Goal: Information Seeking & Learning: Learn about a topic

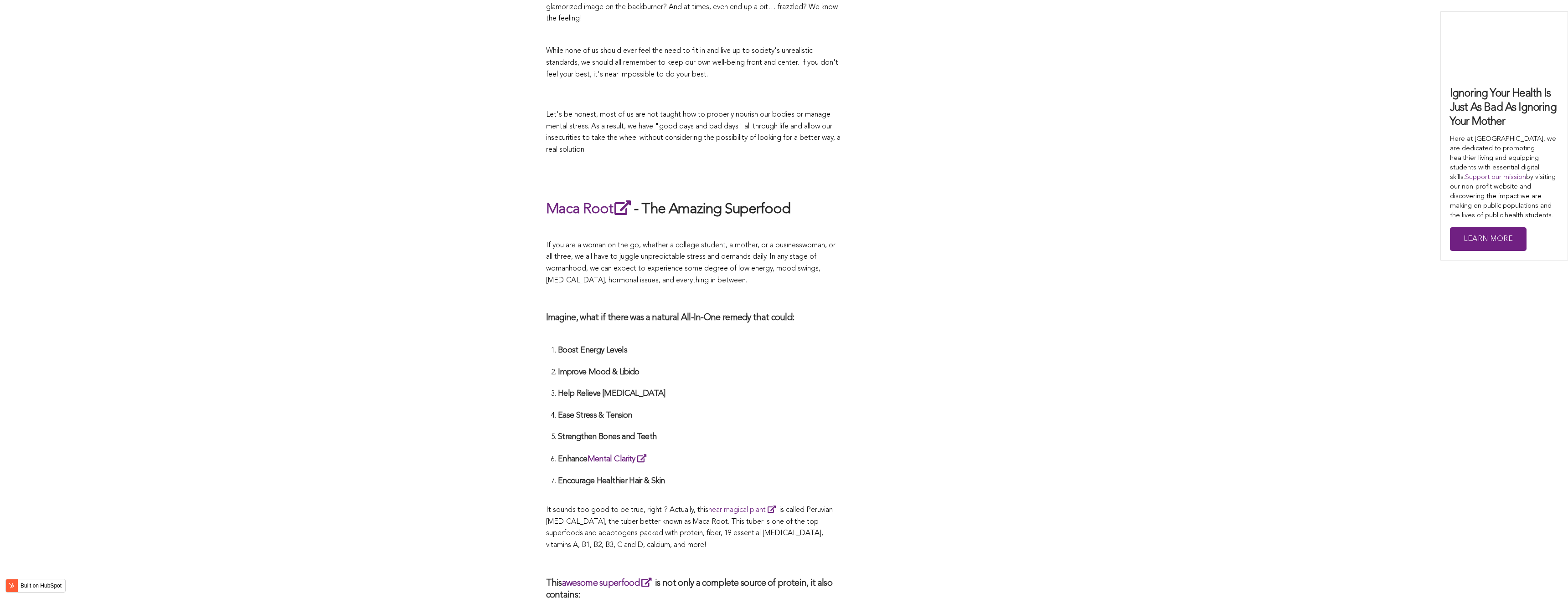
scroll to position [1982, 0]
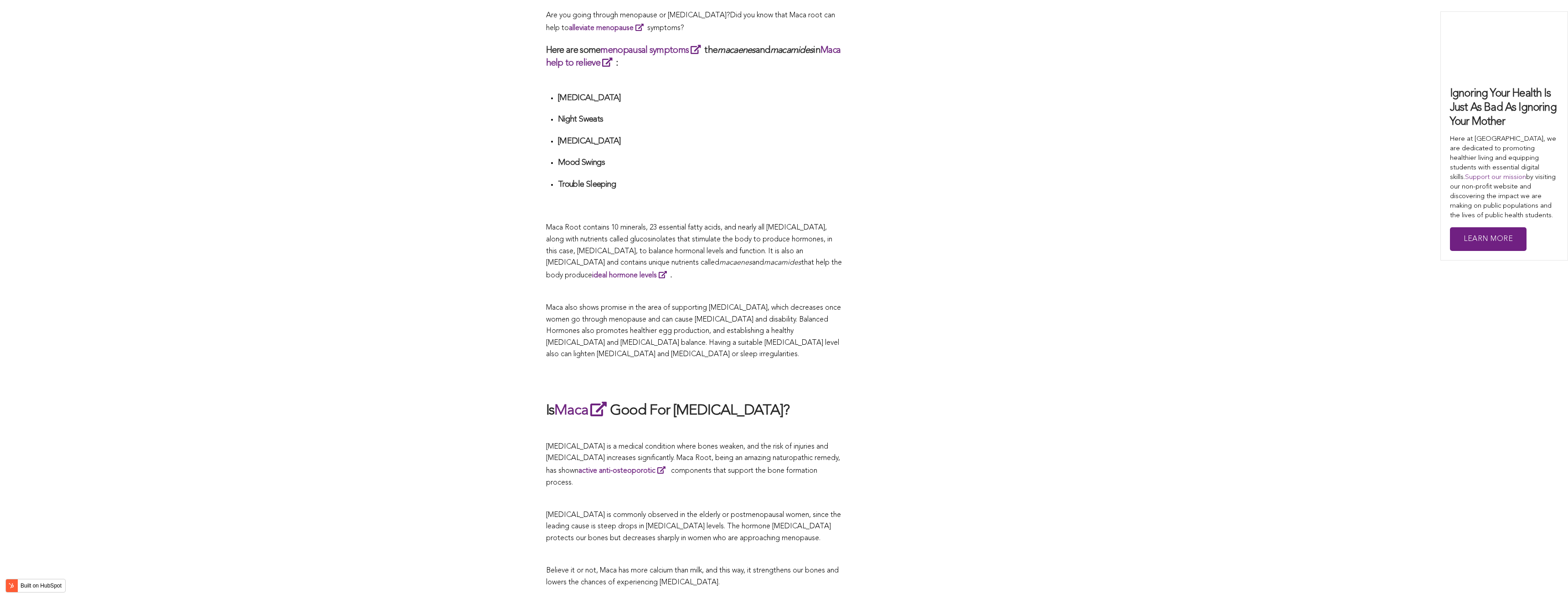
click at [943, 246] on div "CONTRIBUTORS [PERSON_NAME] Share this What Are The Health Benefits of Maca For …" at bounding box center [784, 9] width 477 height 3222
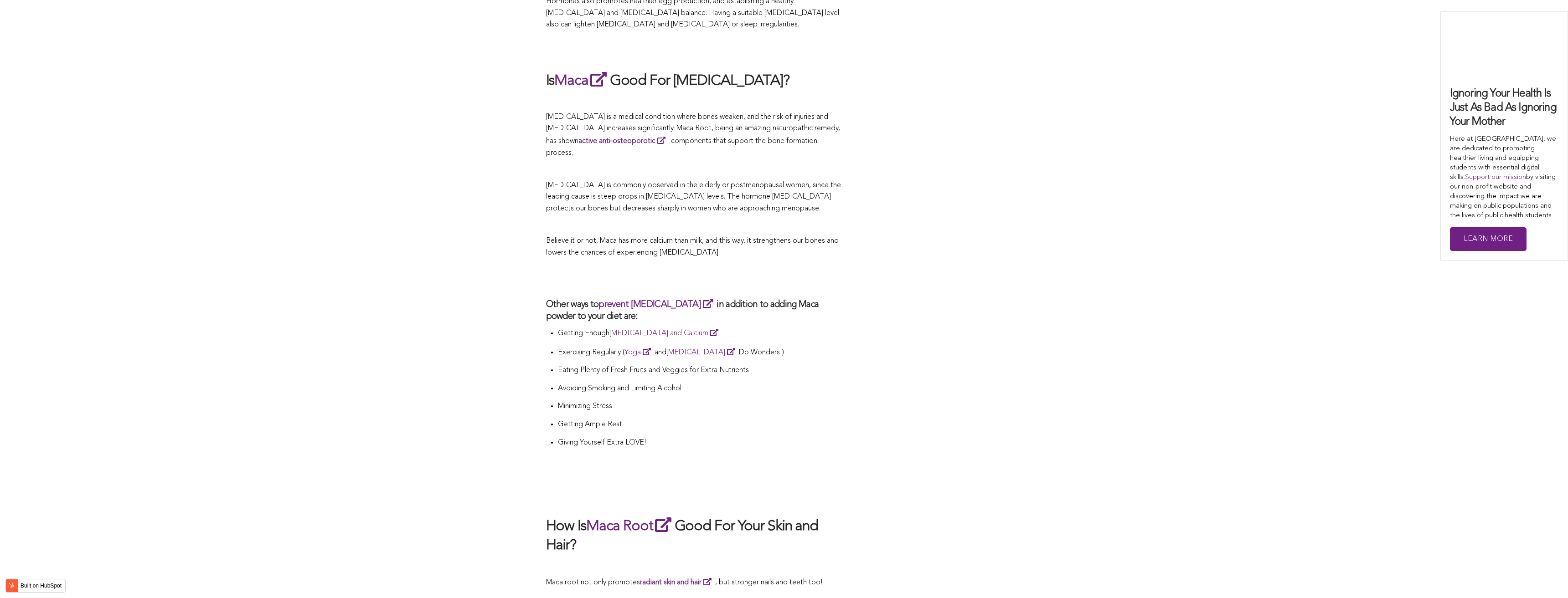
scroll to position [2422, 0]
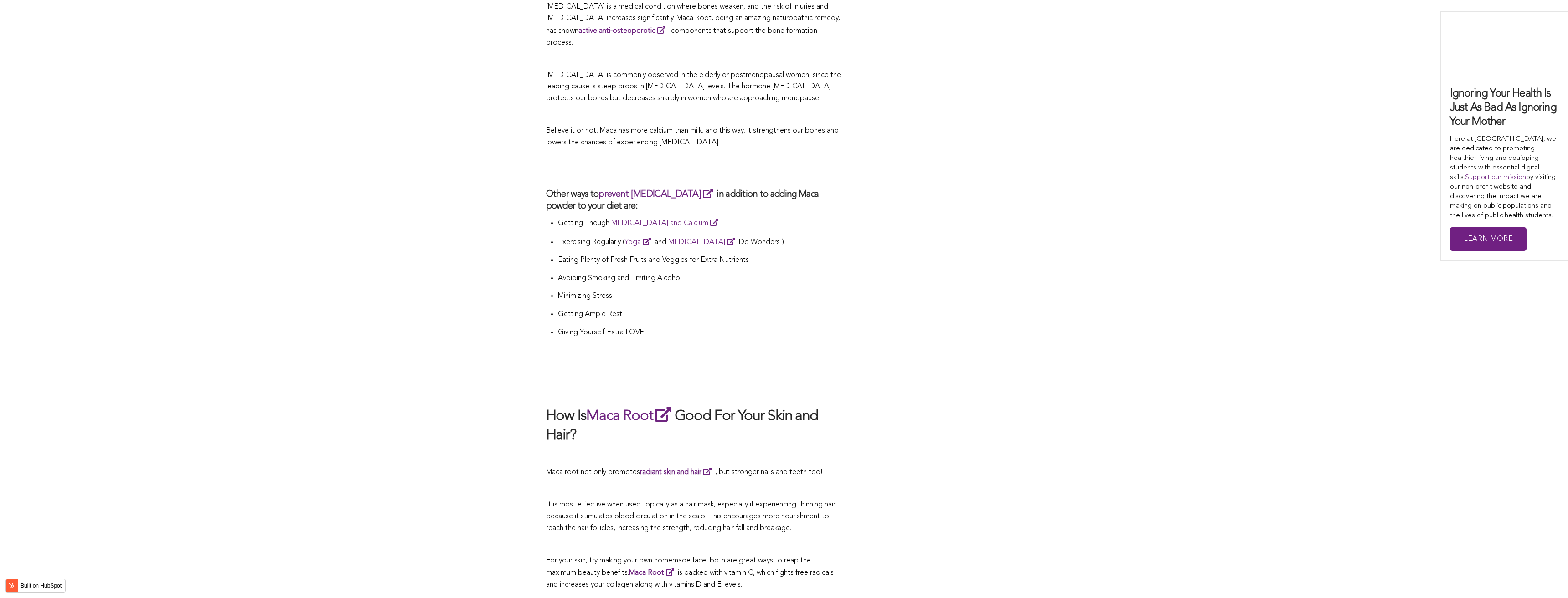
click at [759, 188] on h3 "Other ways to prevent [MEDICAL_DATA] in addition to adding Maca powder to your …" at bounding box center [694, 200] width 296 height 24
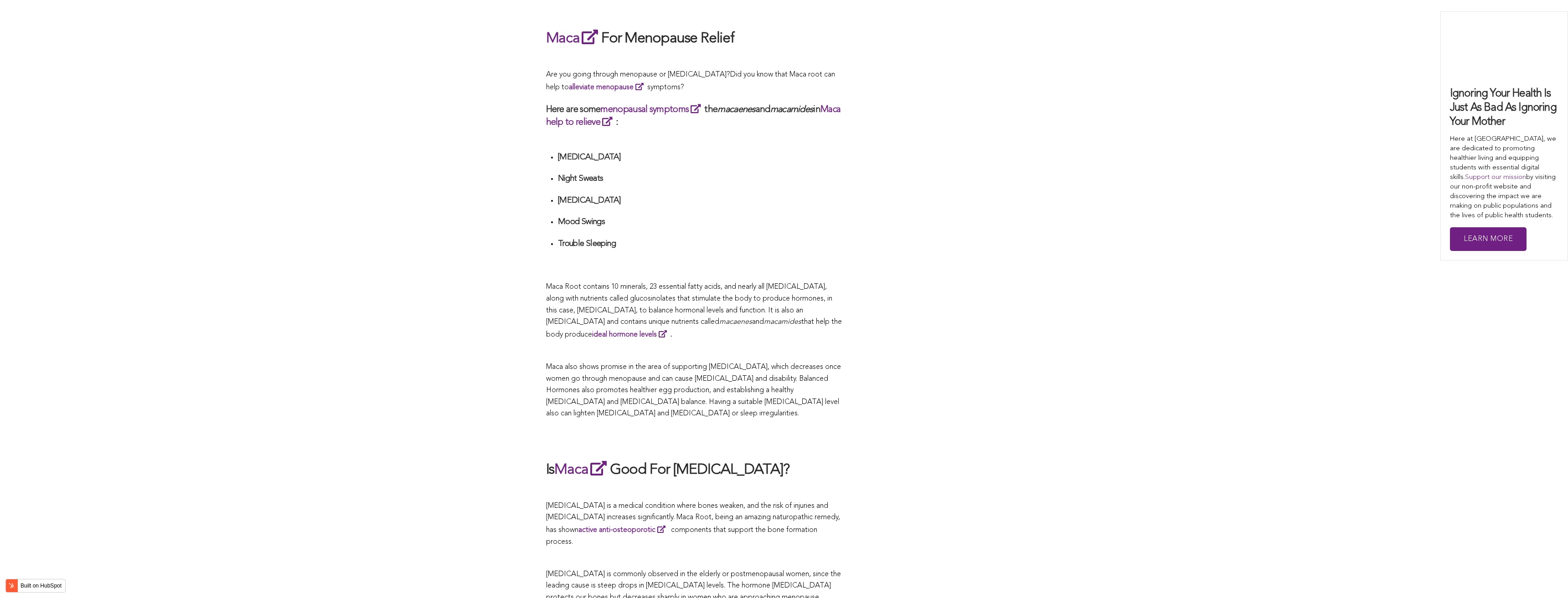
scroll to position [3221, 0]
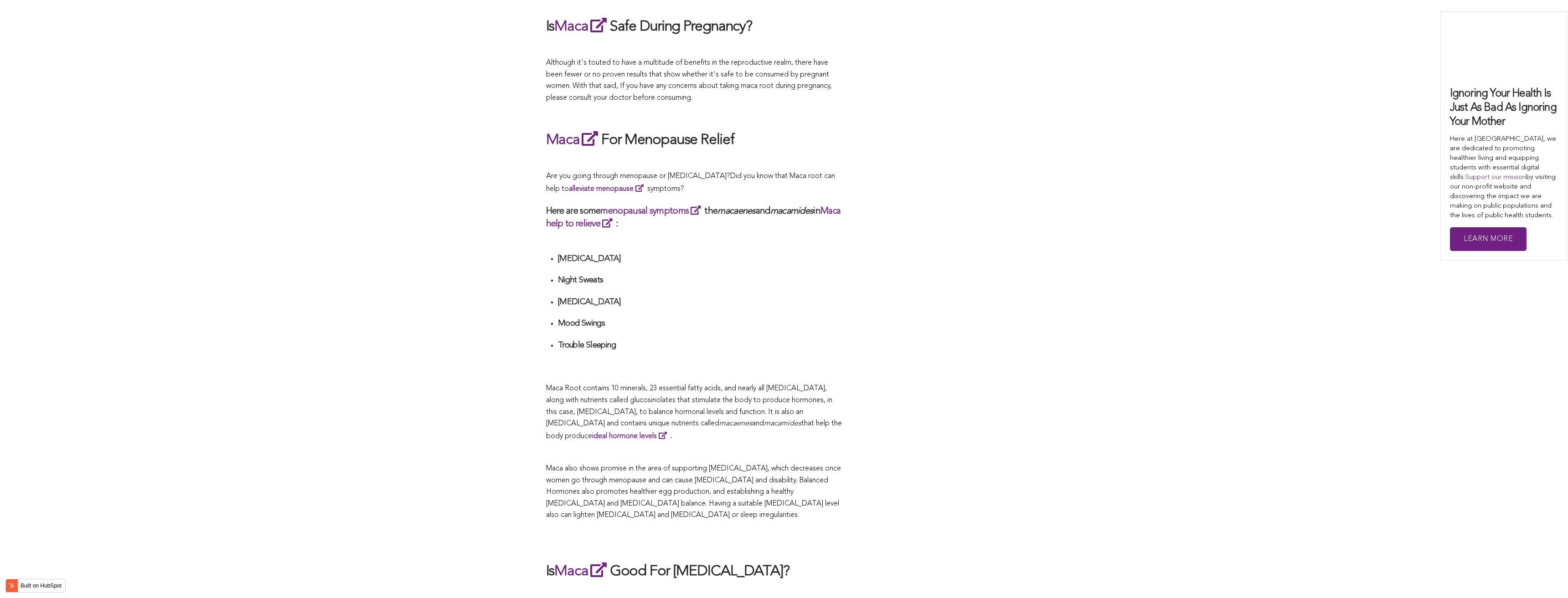
click at [980, 299] on div "CONTRIBUTORS [PERSON_NAME] Share this What Are The Health Benefits of Maca For …" at bounding box center [784, 169] width 477 height 3222
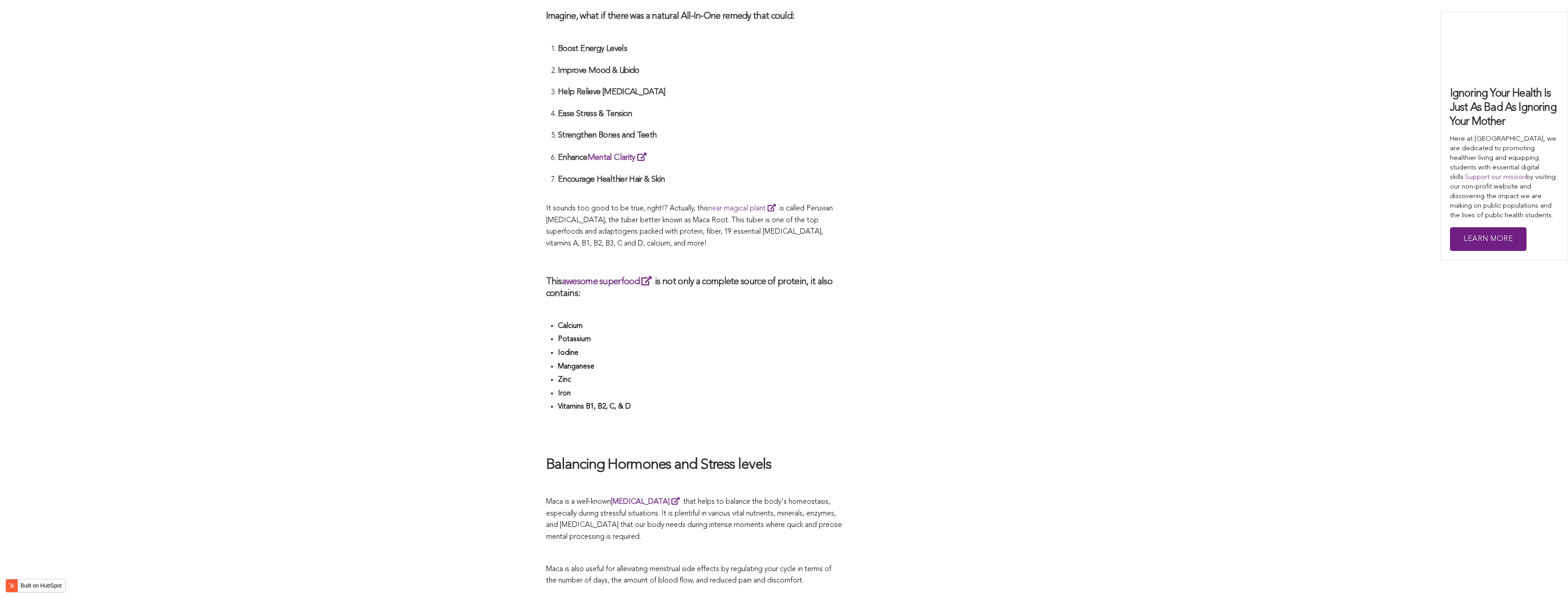
scroll to position [2547, 0]
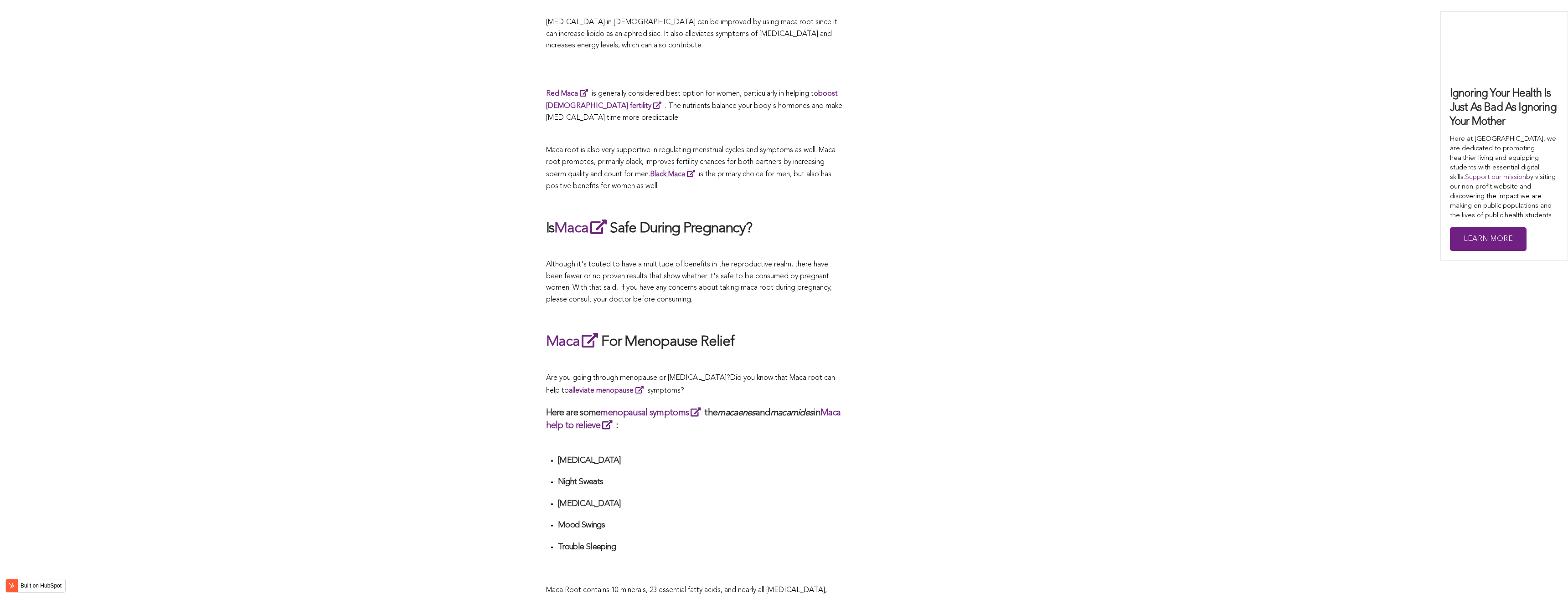
scroll to position [1582, 0]
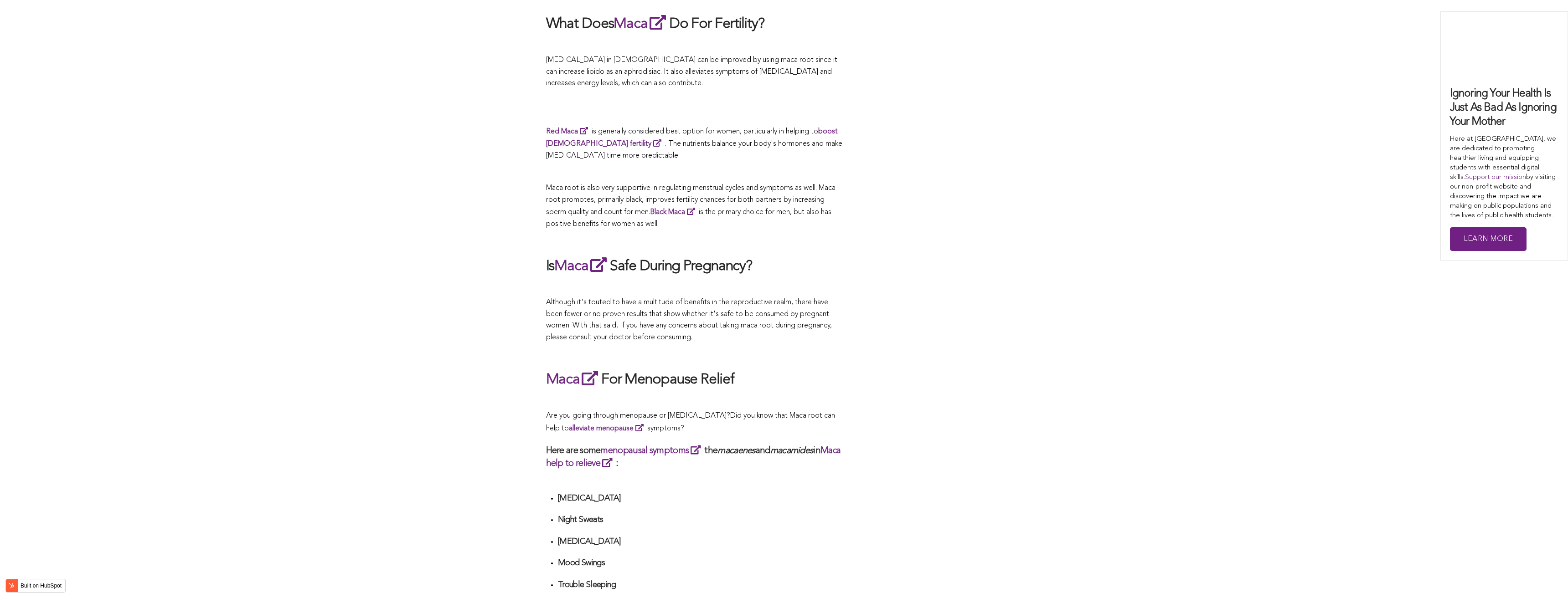
click at [854, 547] on div "CONTRIBUTORS [PERSON_NAME] Share this What Are The Health Benefits of Maca For …" at bounding box center [784, 409] width 477 height 3222
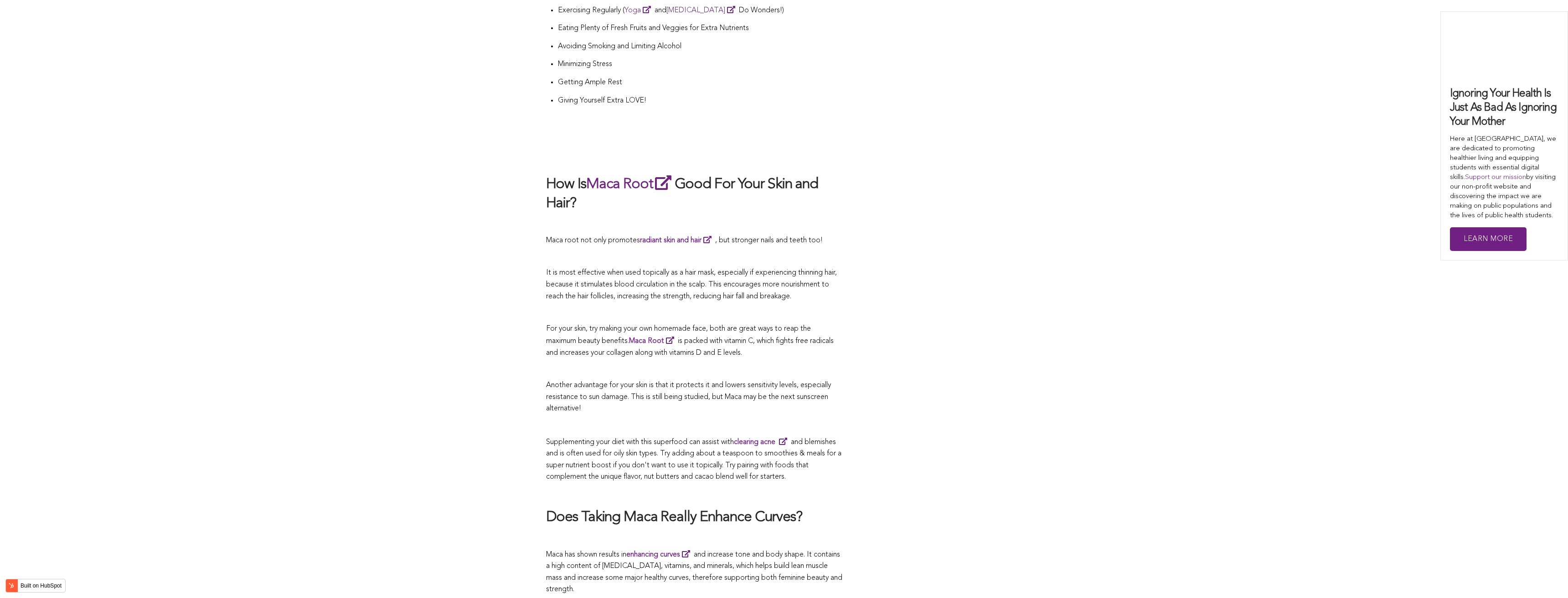
scroll to position [2703, 0]
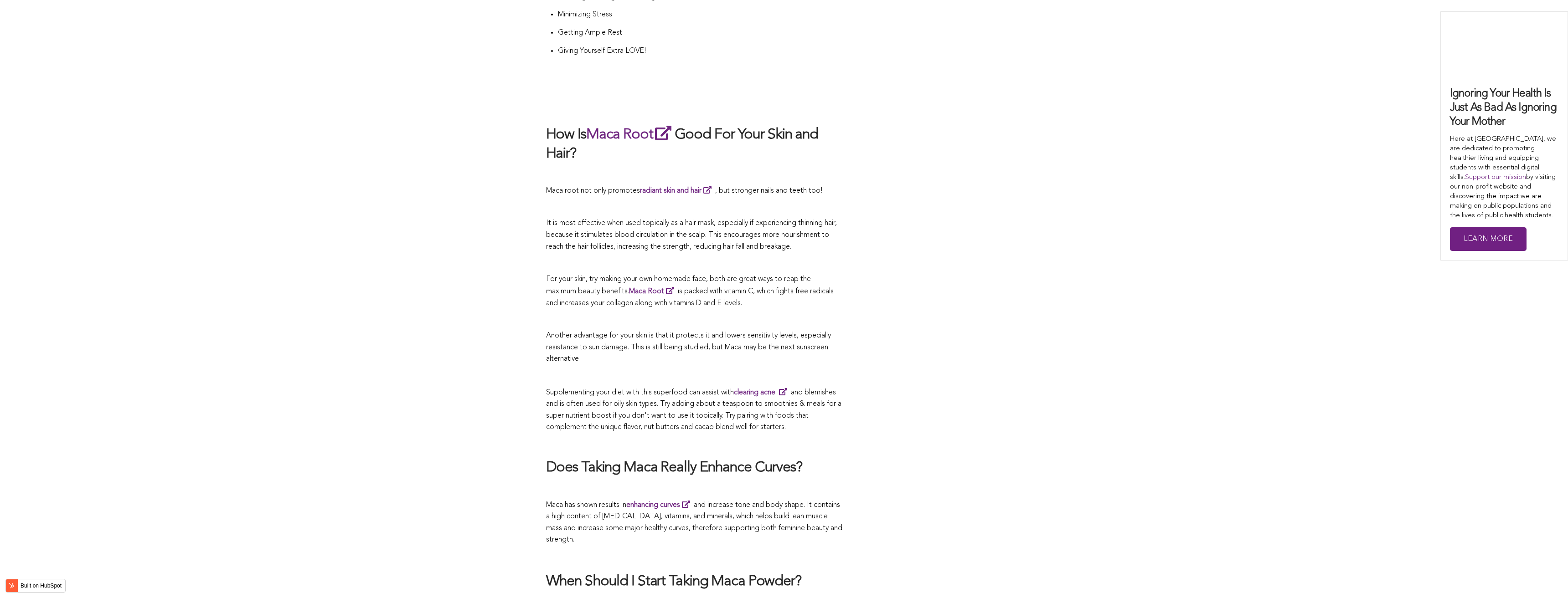
click at [822, 333] on p "Another advantage for your skin is that it protects it and lowers sensitivity l…" at bounding box center [694, 348] width 296 height 35
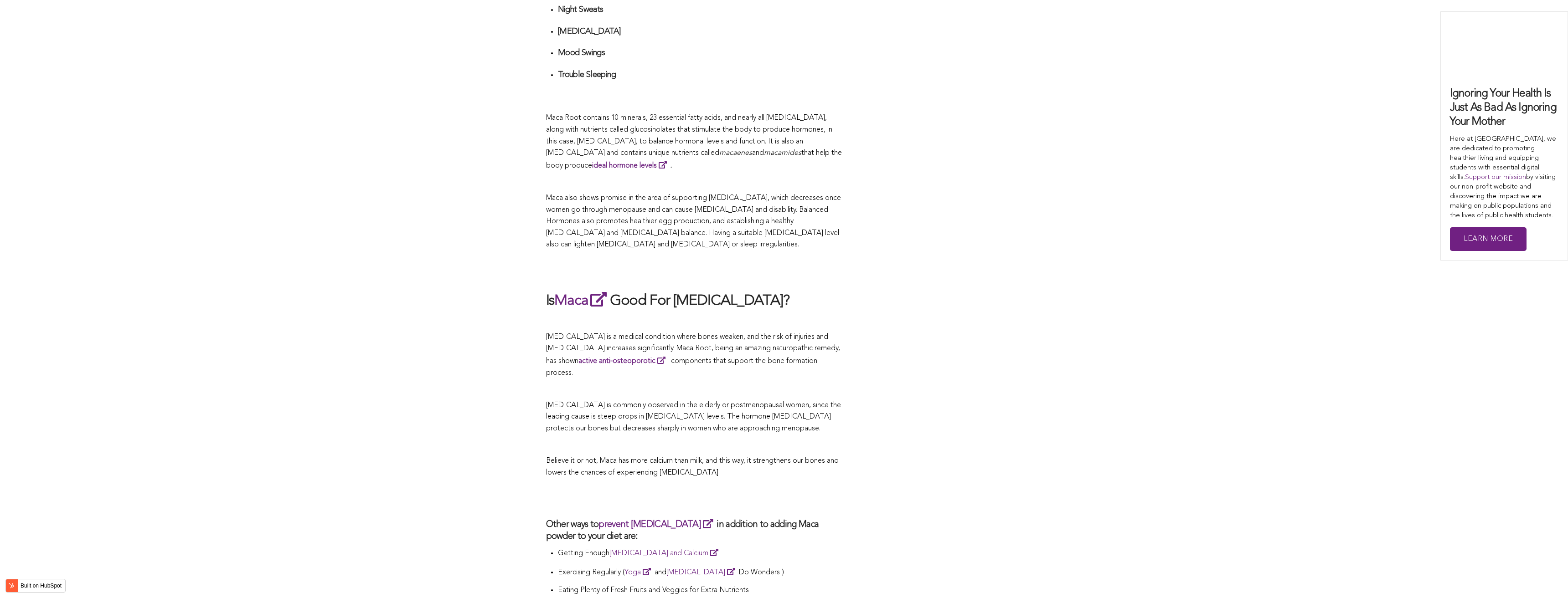
scroll to position [3131, 0]
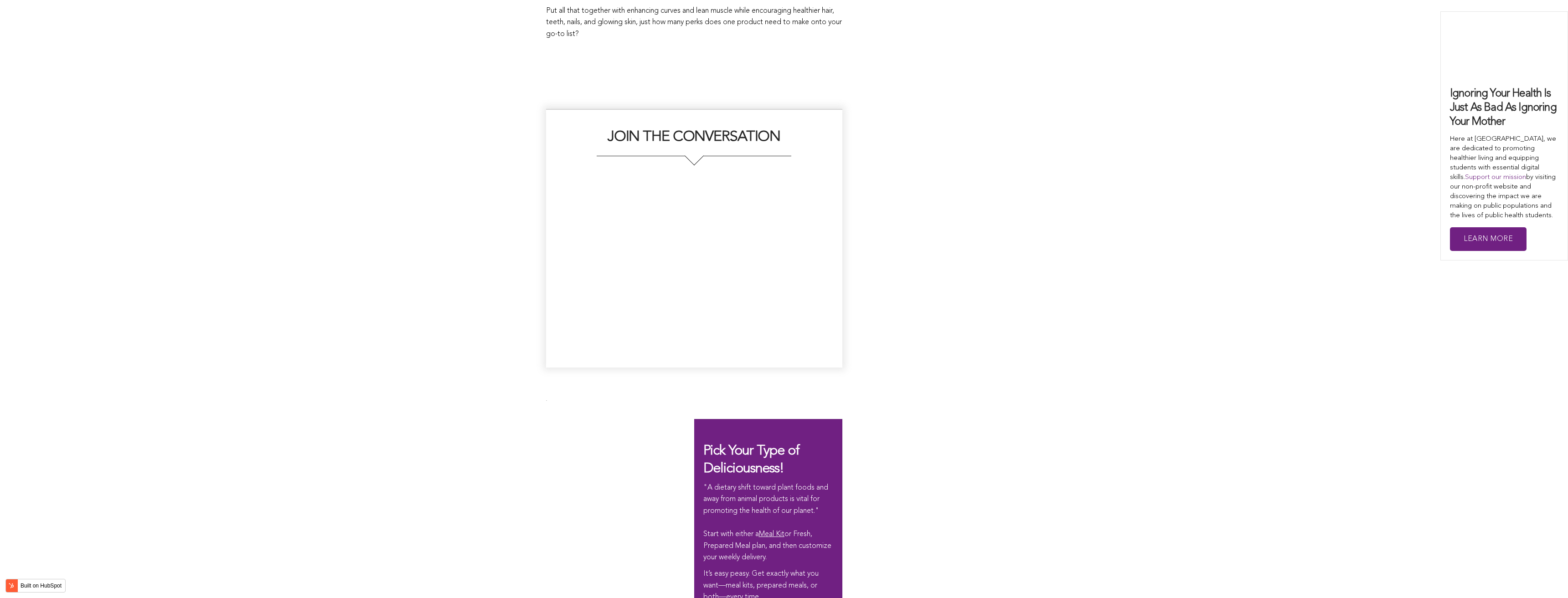
scroll to position [2299, 0]
